Goal: Transaction & Acquisition: Purchase product/service

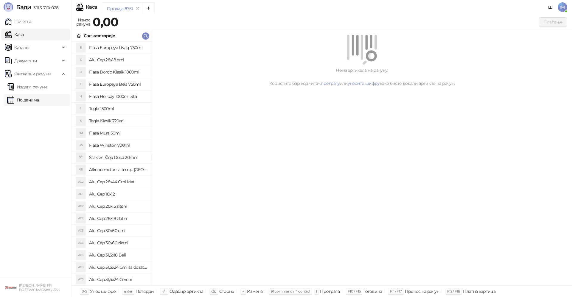
click at [39, 102] on link "По данима" at bounding box center [23, 100] width 32 height 12
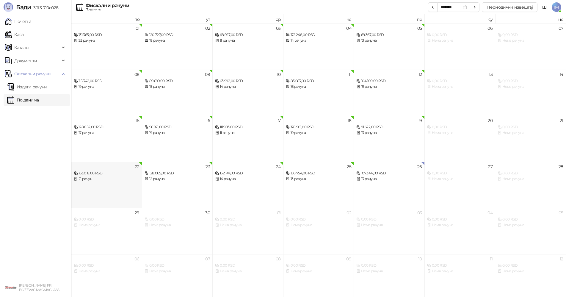
click at [107, 186] on div "22 163.018,00 RSD 21 рачун" at bounding box center [106, 185] width 71 height 46
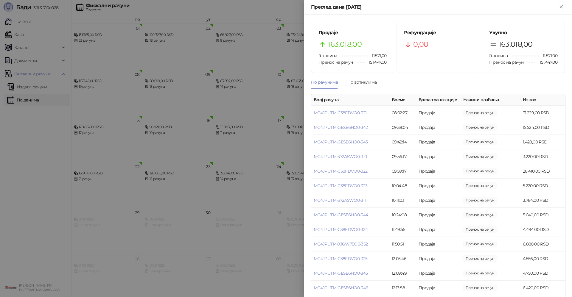
click at [32, 99] on div at bounding box center [286, 148] width 572 height 297
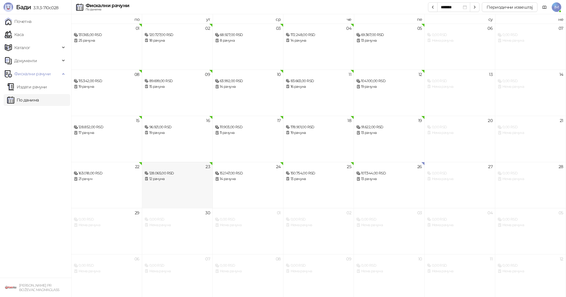
click at [177, 177] on div "12 рачуна" at bounding box center [178, 179] width 66 height 6
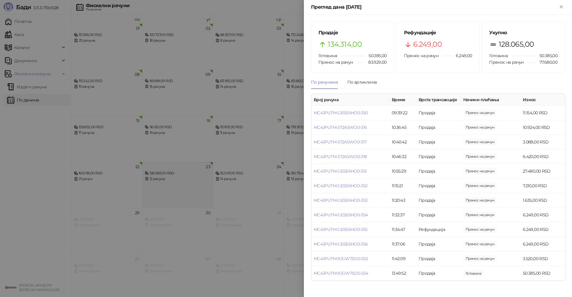
click at [177, 177] on div at bounding box center [286, 148] width 572 height 297
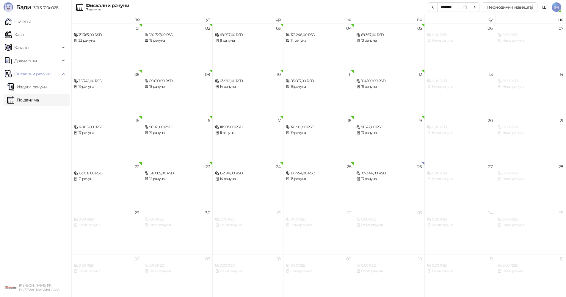
click at [233, 177] on div "14 рачуна" at bounding box center [248, 179] width 66 height 6
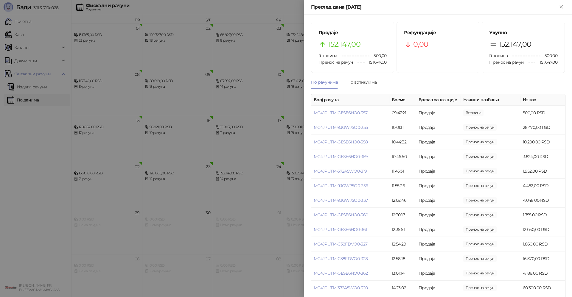
click at [233, 177] on div at bounding box center [286, 148] width 572 height 297
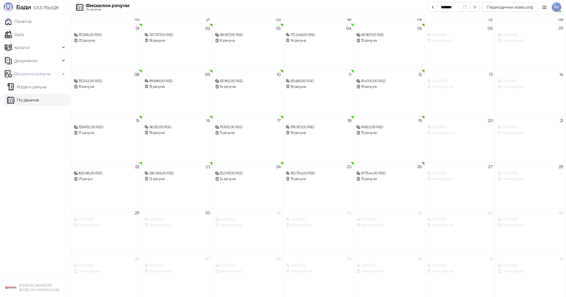
click at [307, 178] on div "13 рачуна" at bounding box center [319, 179] width 66 height 6
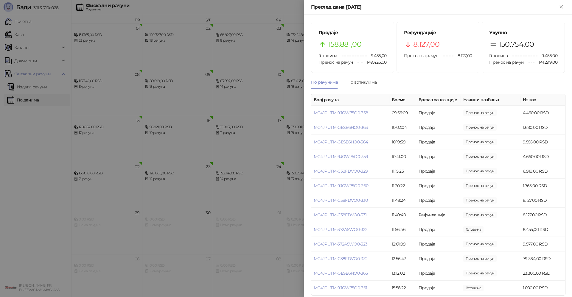
click at [306, 182] on div "Продаје 158.881,00 Готовина 9.455,00 Пренос на рачун 149.426,00 Рефундације 8.1…" at bounding box center [438, 156] width 268 height 282
drag, startPoint x: 302, startPoint y: 182, endPoint x: 305, endPoint y: 186, distance: 4.5
click at [301, 183] on div at bounding box center [286, 148] width 572 height 297
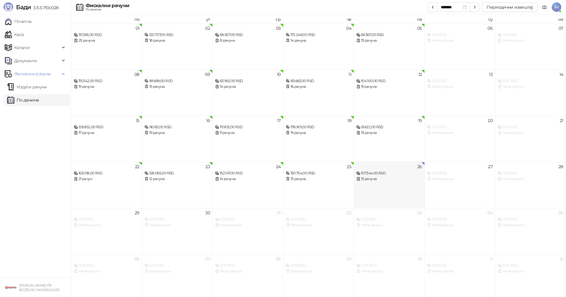
click at [376, 182] on div "26 107.344,00 RSD 13 рачуна" at bounding box center [389, 185] width 71 height 46
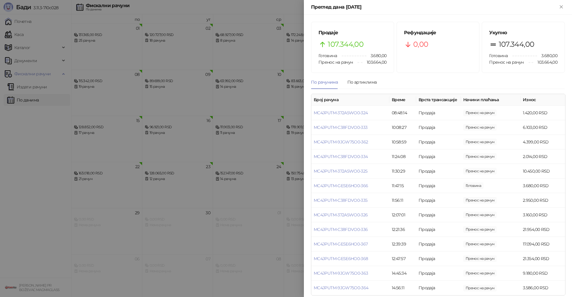
click at [260, 177] on div at bounding box center [286, 148] width 572 height 297
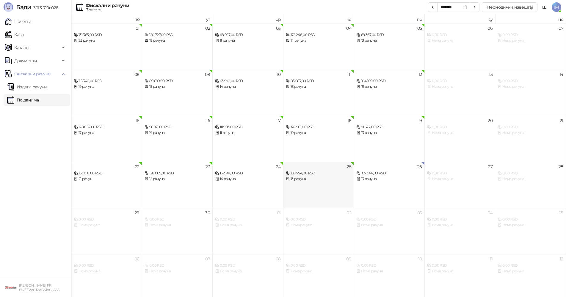
click at [325, 169] on div "150.754,00 RSD 13 рачуна" at bounding box center [319, 173] width 66 height 17
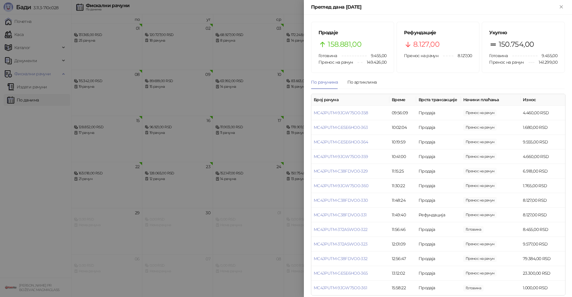
click at [268, 111] on div at bounding box center [286, 148] width 572 height 297
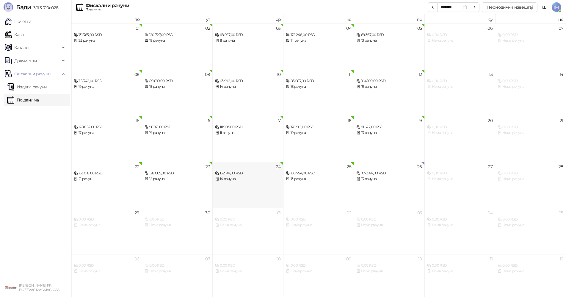
click at [235, 172] on div "152.147,00 RSD" at bounding box center [248, 174] width 66 height 6
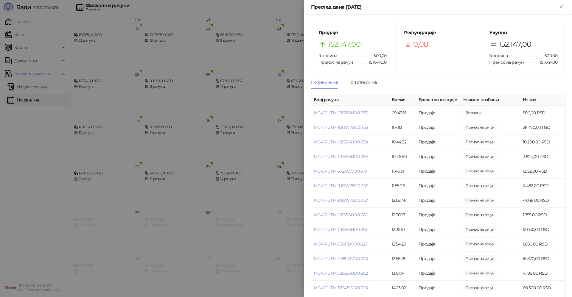
click at [169, 184] on div at bounding box center [286, 148] width 572 height 297
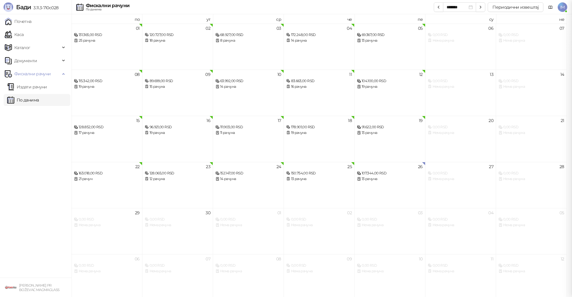
click at [161, 179] on div "12 рачуна" at bounding box center [178, 179] width 66 height 6
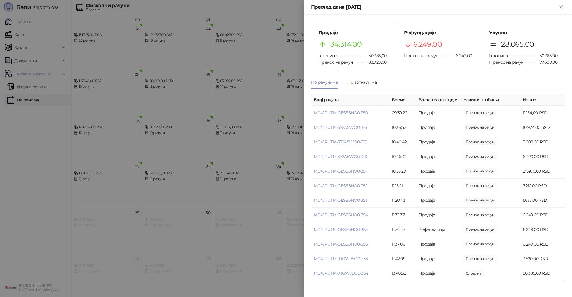
drag, startPoint x: 139, startPoint y: 172, endPoint x: 116, endPoint y: 175, distance: 23.0
click at [139, 172] on div at bounding box center [286, 148] width 572 height 297
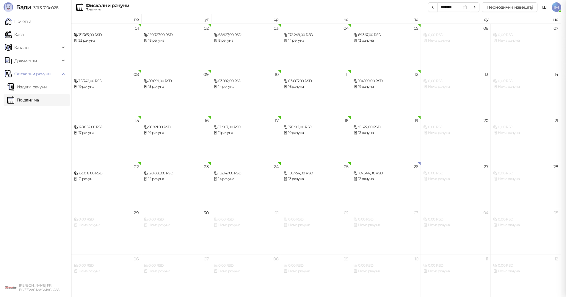
click at [103, 178] on div "21 рачун" at bounding box center [106, 179] width 65 height 6
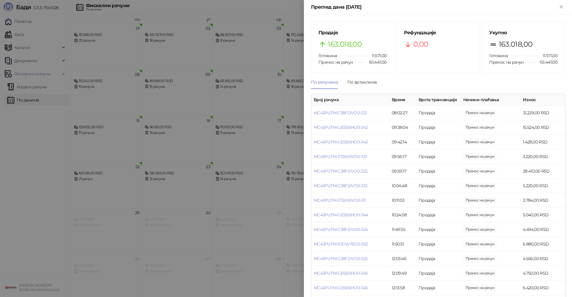
drag, startPoint x: 15, startPoint y: 47, endPoint x: 22, endPoint y: 41, distance: 9.5
click at [15, 47] on div at bounding box center [286, 148] width 572 height 297
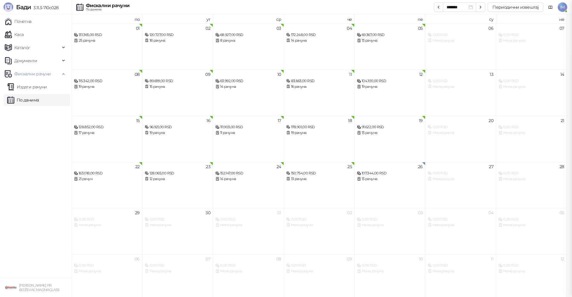
click at [29, 35] on div at bounding box center [286, 148] width 572 height 297
click at [21, 33] on link "Каса" at bounding box center [14, 35] width 19 height 12
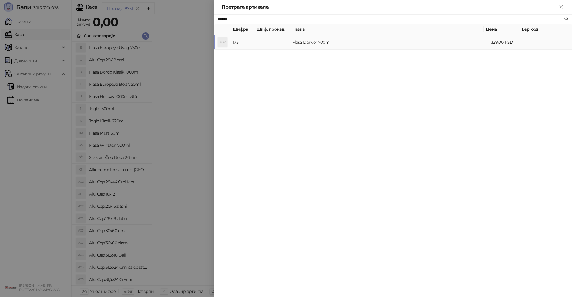
type input "******"
click at [333, 47] on td "Flasa Denver 700ml" at bounding box center [389, 42] width 199 height 15
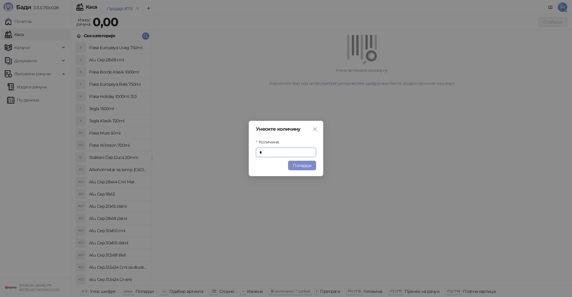
type input "*"
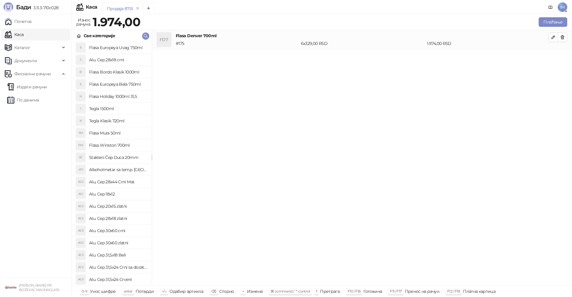
click at [547, 36] on h4 "Flasa Denver 700ml" at bounding box center [362, 35] width 372 height 7
click at [551, 36] on icon "button" at bounding box center [552, 37] width 5 height 5
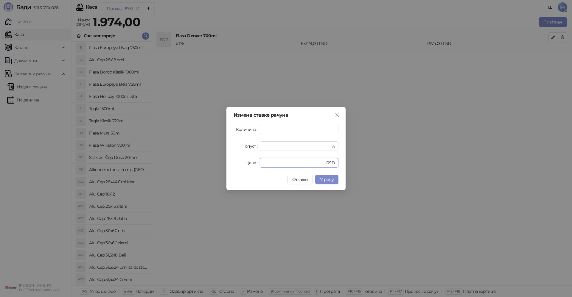
drag, startPoint x: 274, startPoint y: 163, endPoint x: 220, endPoint y: 164, distance: 53.6
click at [221, 164] on div "Измена ставке рачуна Количина * Попуст * % Цена *** RSD Откажи У реду" at bounding box center [286, 148] width 572 height 297
type input "***"
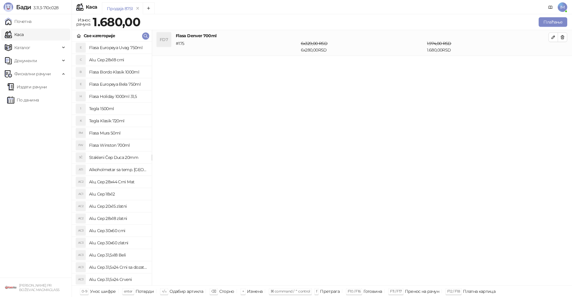
click at [301, 109] on div "FD7 Flasa Denver 700ml # 175 6 x 329,00 RSD 6 x 280,00 RSD 1.974,00 RSD 1.680,0…" at bounding box center [362, 158] width 420 height 256
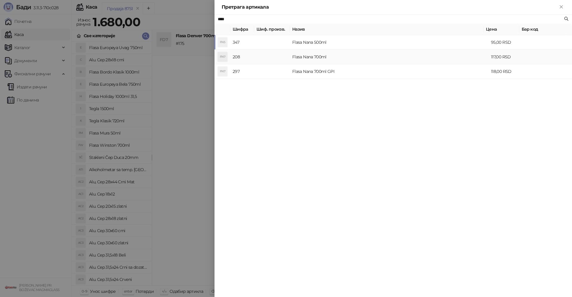
click at [322, 56] on td "Flasa Nana 700ml" at bounding box center [389, 57] width 199 height 15
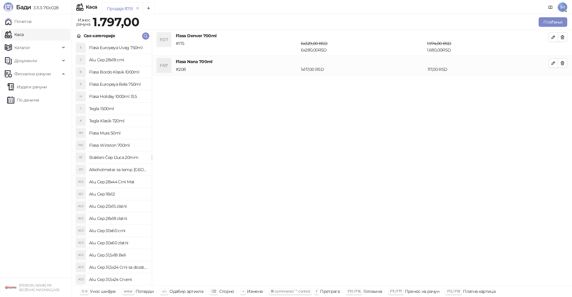
click at [284, 120] on div "FD7 Flasa Denver 700ml # 175 6 x 329,00 RSD 6 x 280,00 RSD 1.974,00 RSD 1.680,0…" at bounding box center [362, 158] width 420 height 256
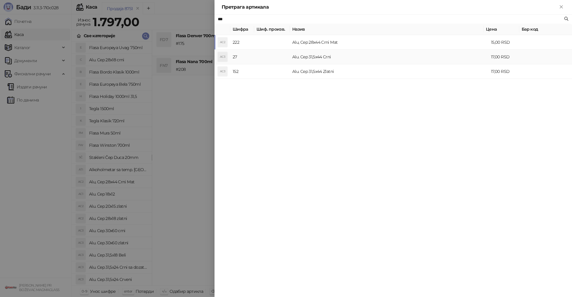
type input "***"
click at [335, 57] on td "Alu. Cep 31,5x44 Crni" at bounding box center [389, 57] width 199 height 15
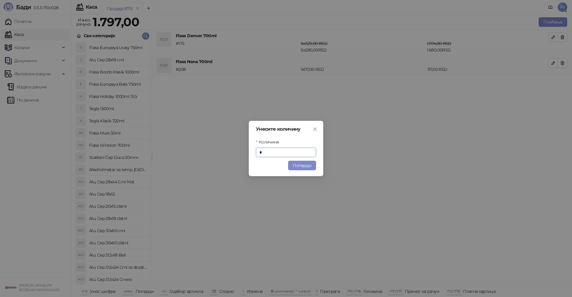
type input "**"
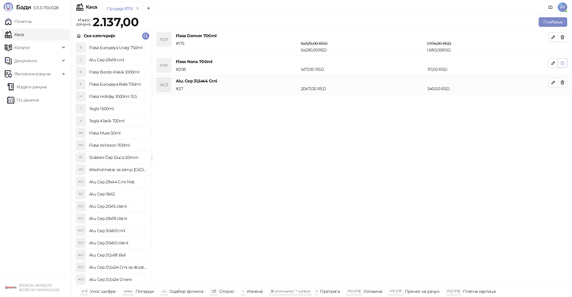
click at [564, 66] on button "button" at bounding box center [562, 63] width 10 height 10
click at [374, 166] on div "FD7 Flasa Denver 700ml # 175 6 x 329,00 RSD 6 x 280,00 RSD 1.974,00 RSD 1.680,0…" at bounding box center [362, 158] width 420 height 256
click at [550, 61] on icon "button" at bounding box center [552, 63] width 5 height 5
type input "**"
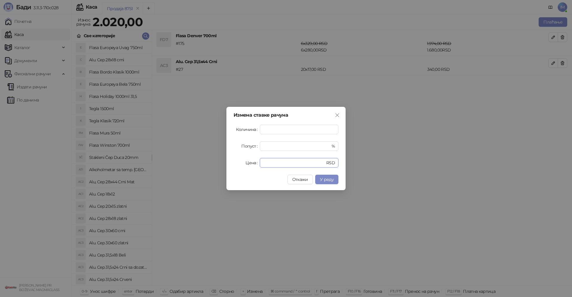
drag, startPoint x: 289, startPoint y: 164, endPoint x: 238, endPoint y: 164, distance: 50.6
click at [238, 164] on div "Цена ** RSD" at bounding box center [285, 163] width 105 height 10
type input "**"
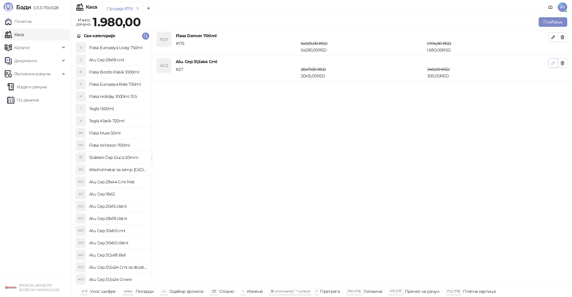
click at [552, 63] on icon "button" at bounding box center [552, 63] width 3 height 3
click at [553, 60] on span "button" at bounding box center [552, 63] width 5 height 6
click at [552, 62] on icon "button" at bounding box center [552, 63] width 5 height 5
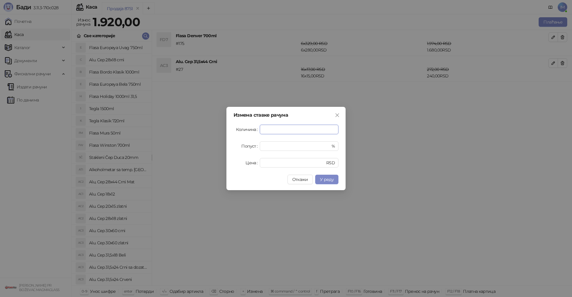
type input "**"
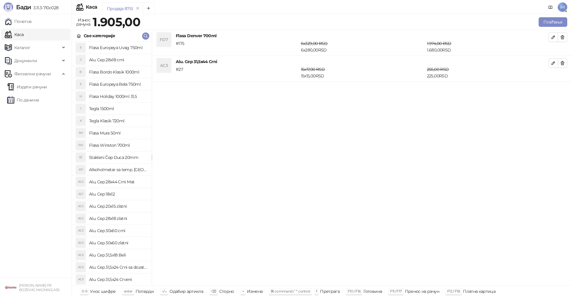
click at [318, 148] on div "FD7 Flasa Denver 700ml # 175 6 x 329,00 RSD 6 x 280,00 RSD 1.974,00 RSD 1.680,0…" at bounding box center [362, 158] width 420 height 256
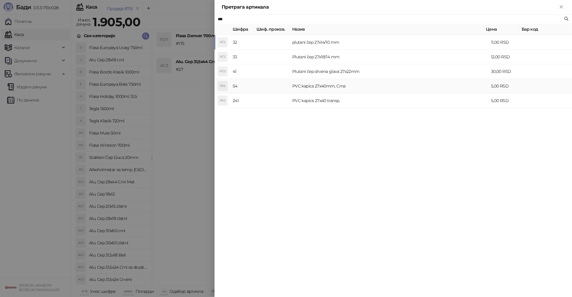
type input "***"
click at [338, 85] on td "PVC kapica 27x40mm, Crna" at bounding box center [389, 86] width 199 height 15
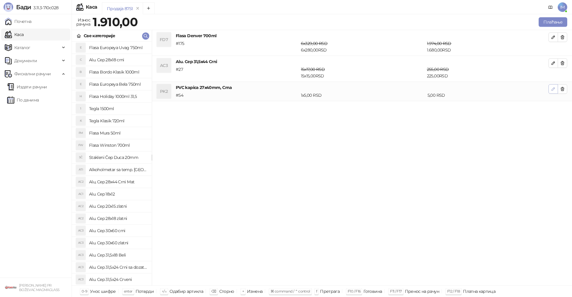
click at [551, 92] on button "button" at bounding box center [553, 89] width 10 height 10
type input "*"
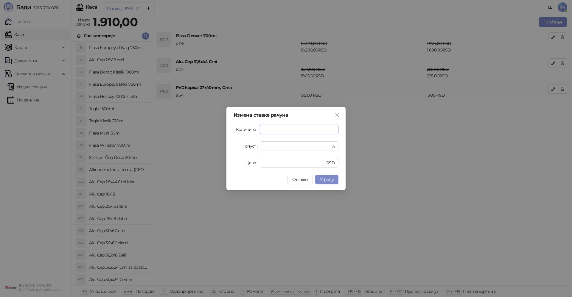
type input "*"
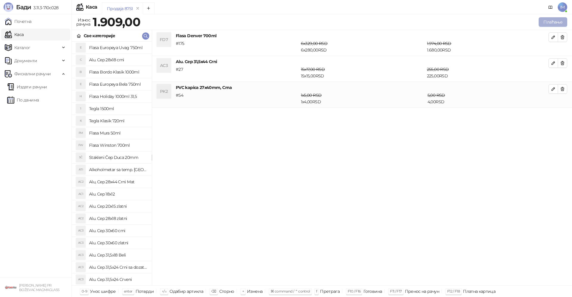
click at [551, 26] on button "Плаћање" at bounding box center [552, 22] width 29 height 10
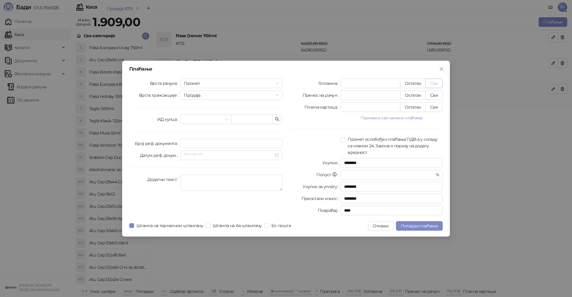
click at [436, 82] on button "Све" at bounding box center [433, 84] width 17 height 10
type input "****"
click at [154, 229] on div "Штампа на термалном штампачу Штампа на А4 штампачу Ел. пошта" at bounding box center [211, 226] width 164 height 10
click at [155, 227] on span "Штампа на термалном штампачу" at bounding box center [169, 225] width 71 height 7
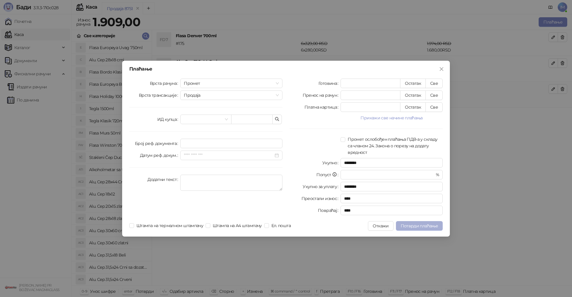
click at [417, 228] on span "Потврди плаћање" at bounding box center [418, 225] width 37 height 5
